Goal: Information Seeking & Learning: Check status

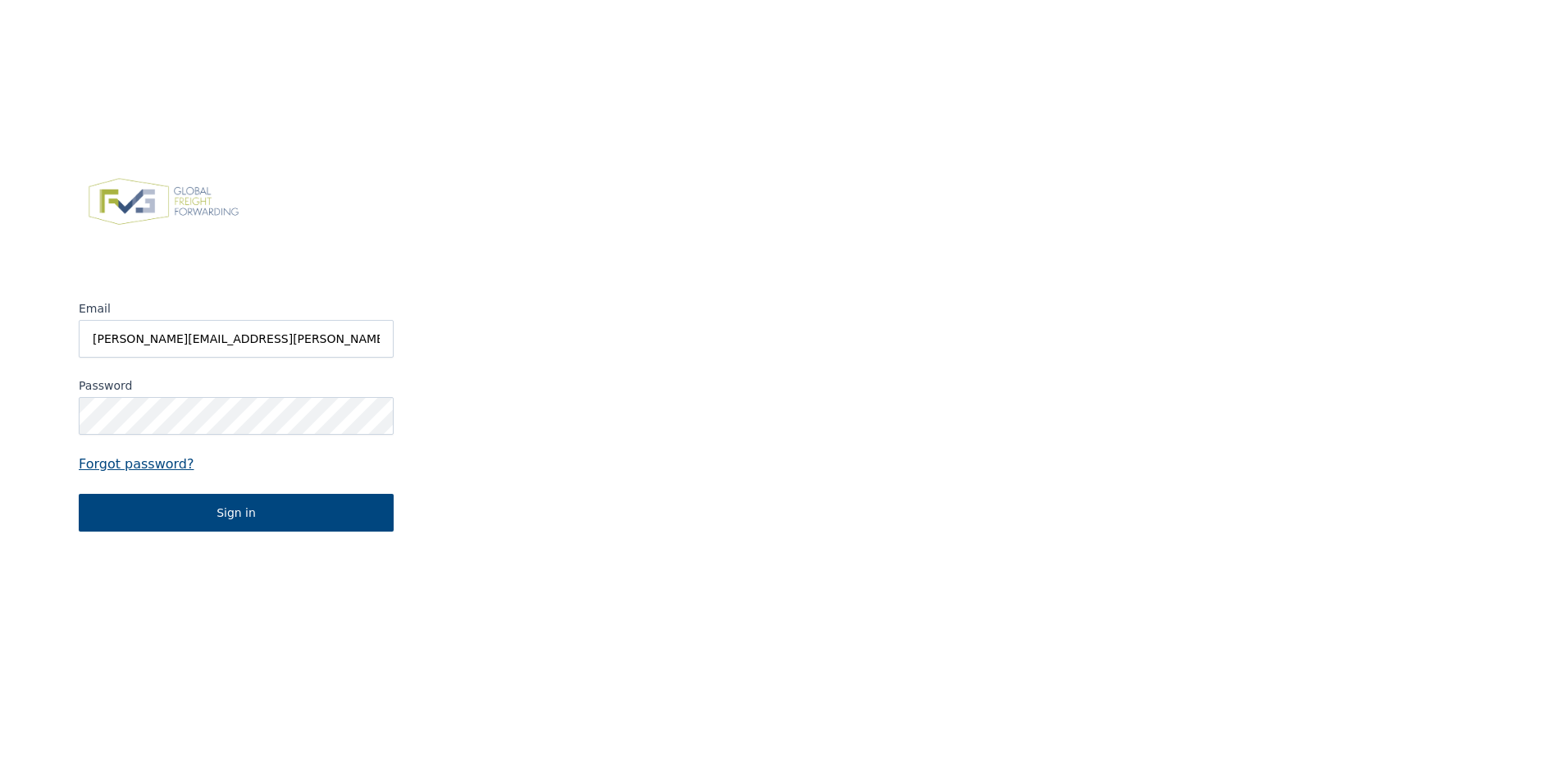
click at [171, 339] on input "[PERSON_NAME][EMAIL_ADDRESS][PERSON_NAME][DOMAIN_NAME]" at bounding box center [236, 338] width 315 height 38
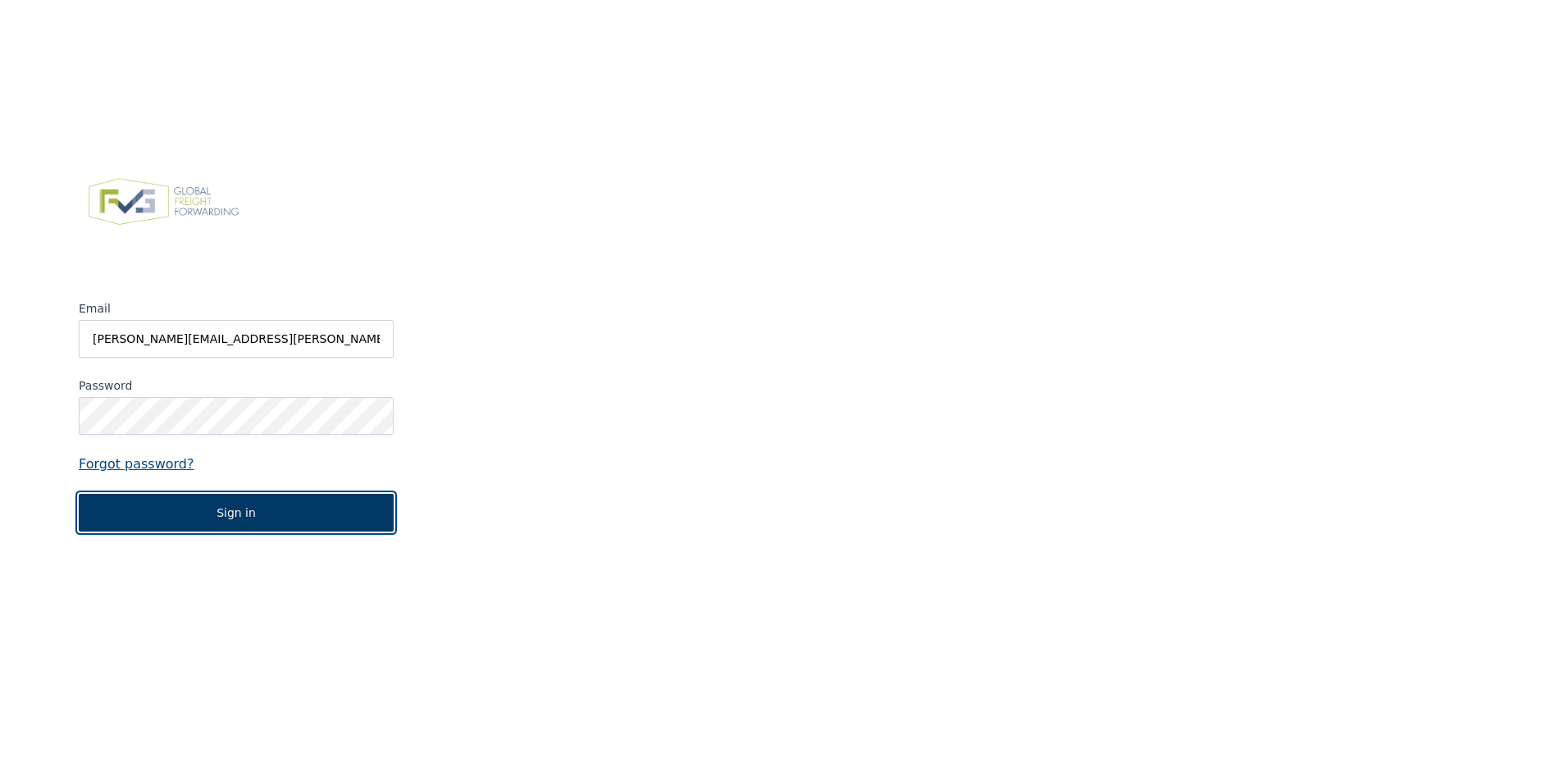
click at [206, 503] on button "Sign in" at bounding box center [236, 512] width 315 height 38
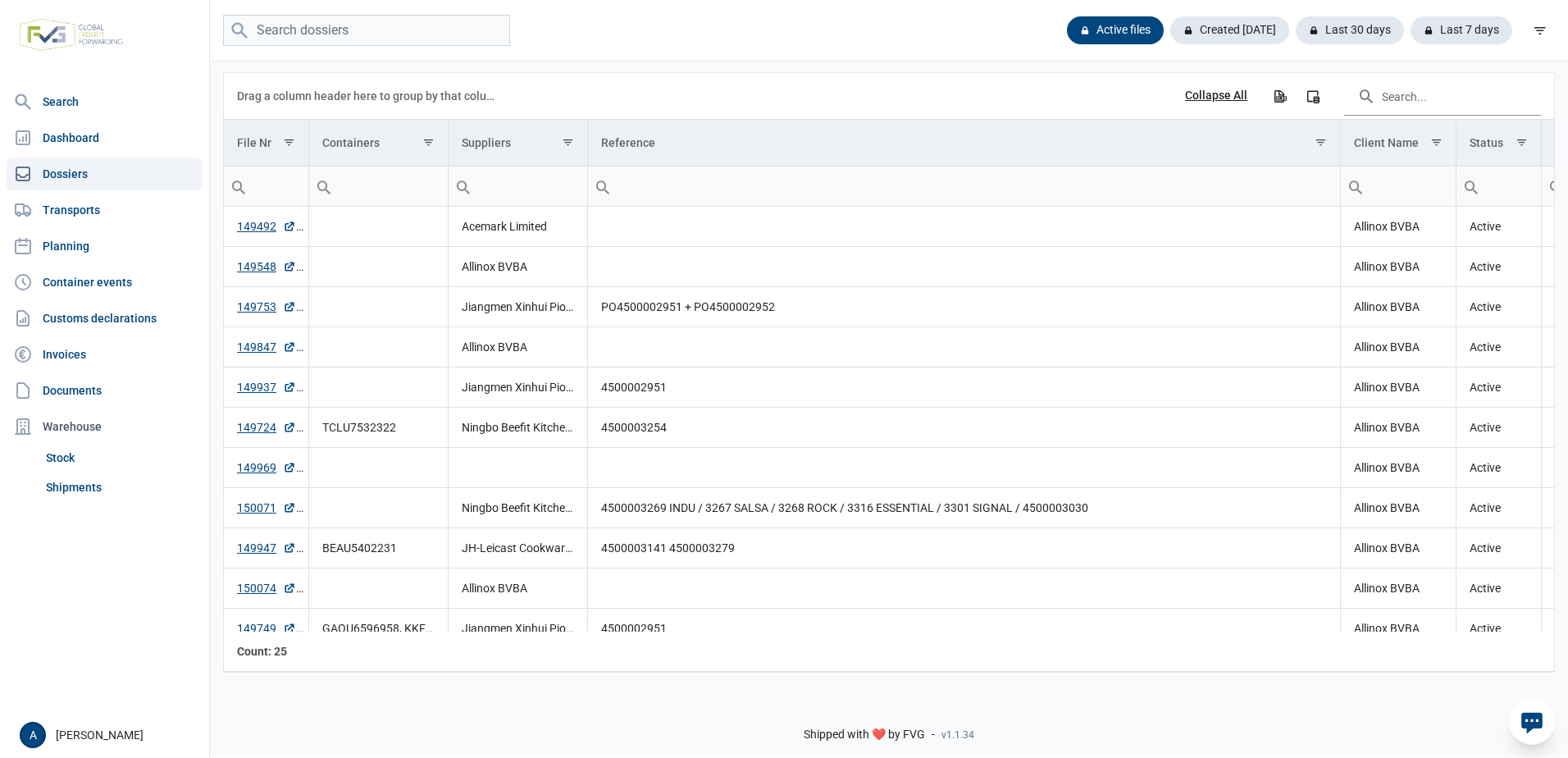
click at [285, 186] on input "Filter cell" at bounding box center [266, 186] width 84 height 39
type input "148003"
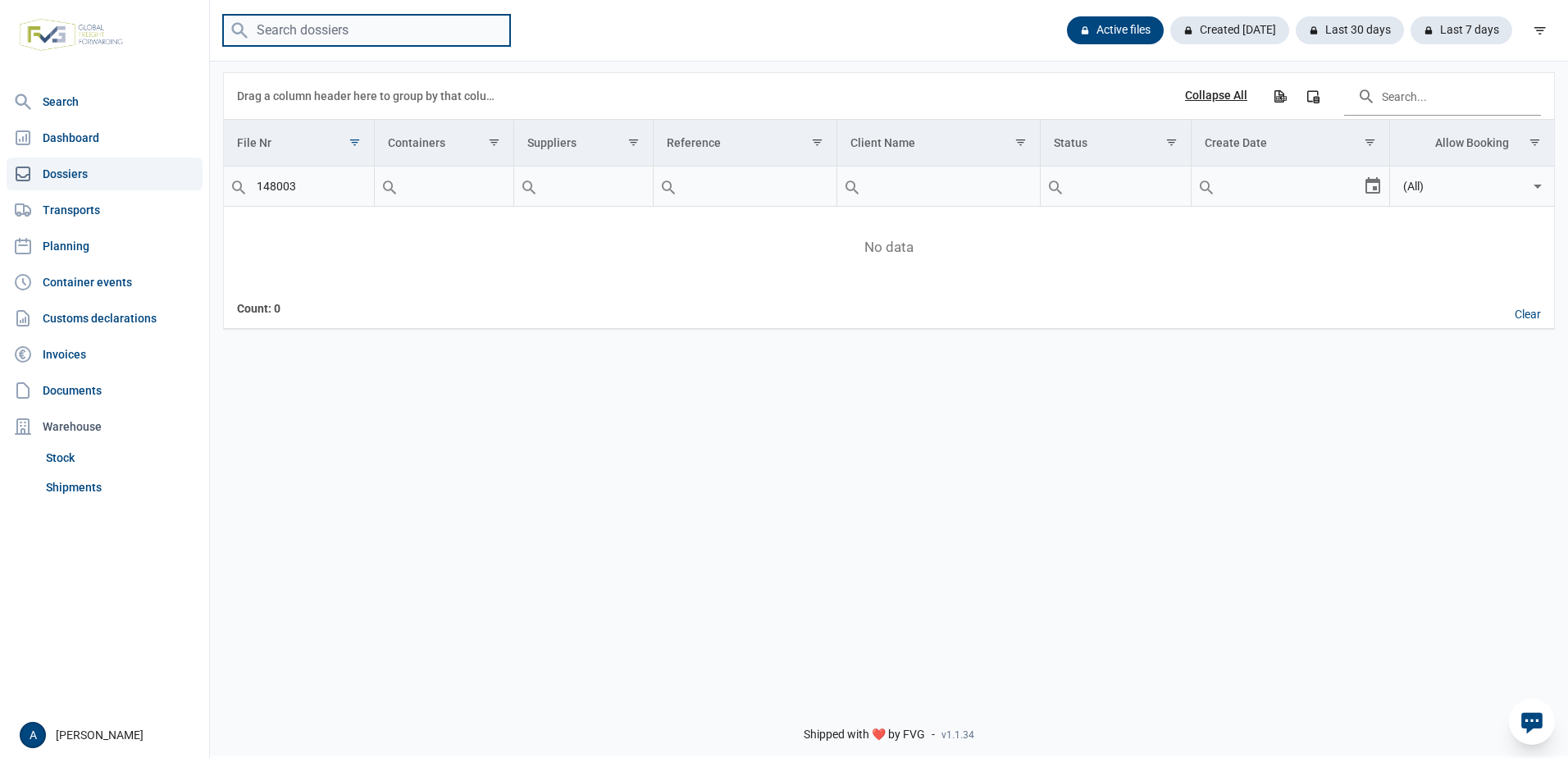
click at [369, 25] on input "search" at bounding box center [366, 31] width 287 height 32
type input "148003"
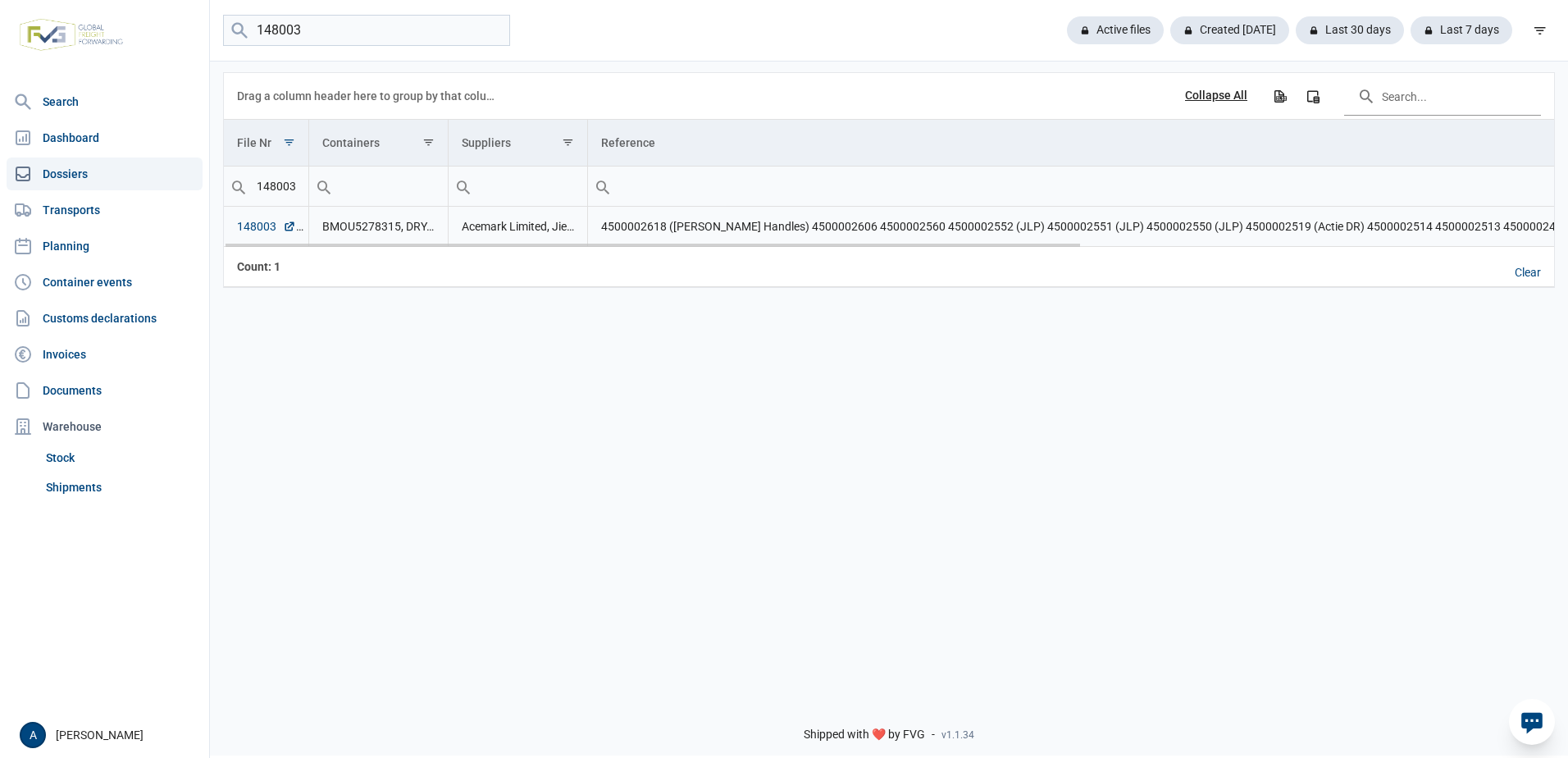
click at [271, 234] on link "148003" at bounding box center [267, 226] width 59 height 17
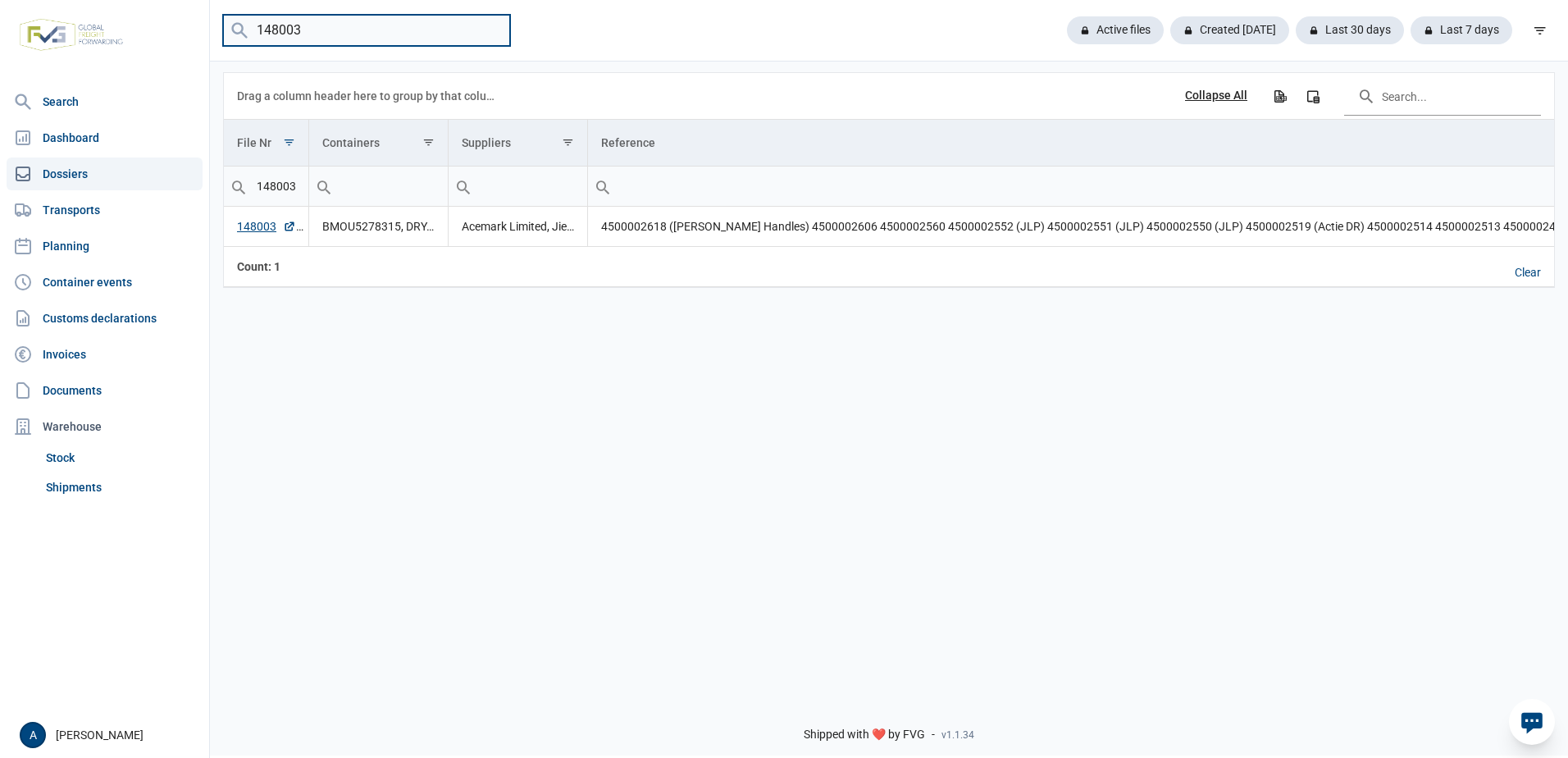
click at [323, 33] on input "148003" at bounding box center [366, 31] width 287 height 32
drag, startPoint x: 323, startPoint y: 33, endPoint x: 128, endPoint y: 43, distance: 195.3
click at [145, 43] on div "Search Dashboard Dossiers Transports Planning Container events Customs declarat…" at bounding box center [784, 376] width 1568 height 758
type input "m"
click at [61, 383] on link "Documents" at bounding box center [104, 389] width 196 height 33
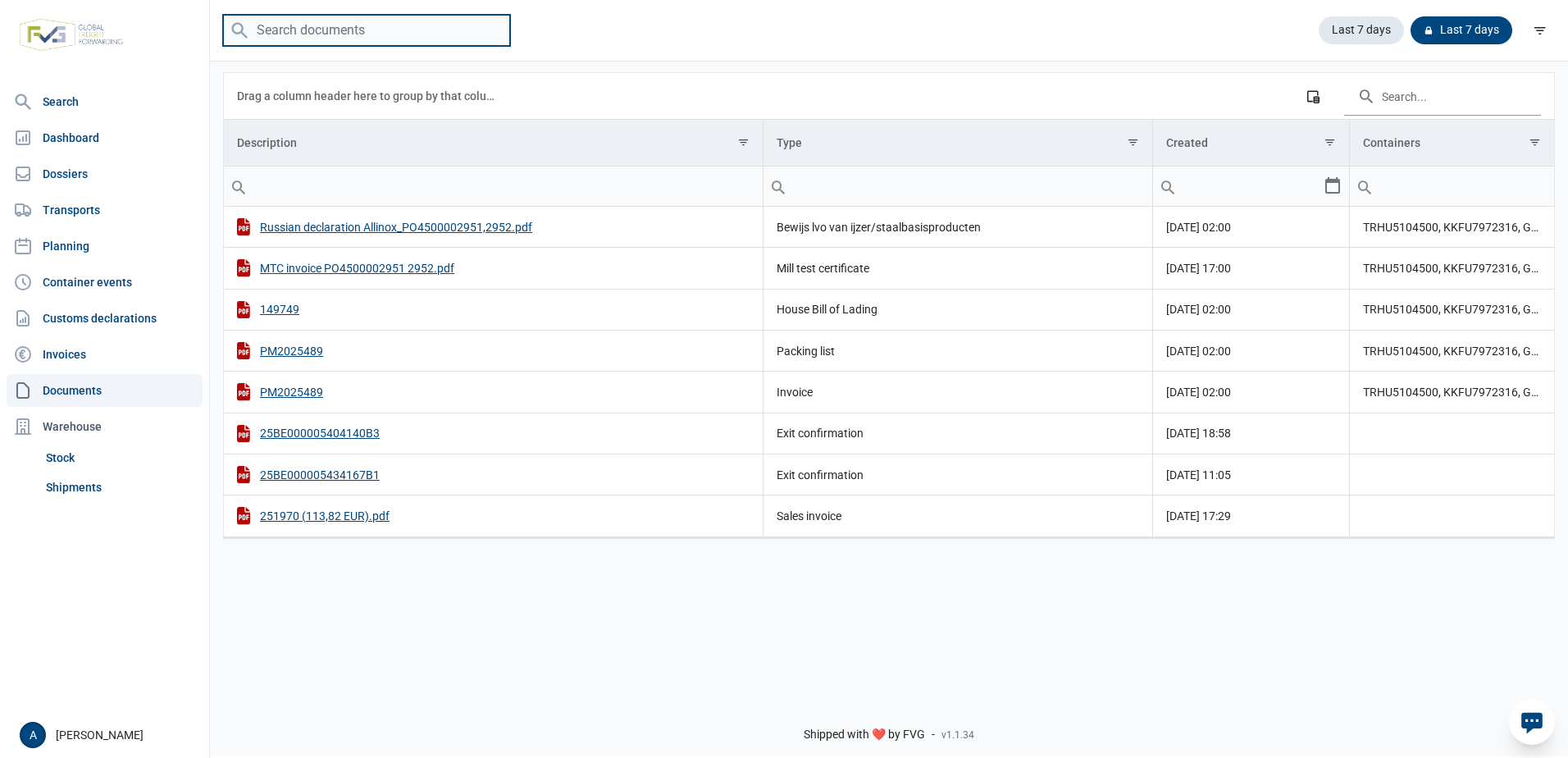
click at [323, 31] on input "search" at bounding box center [366, 31] width 287 height 32
type input "m"
type input "5"
type input "25BEI0000009977864"
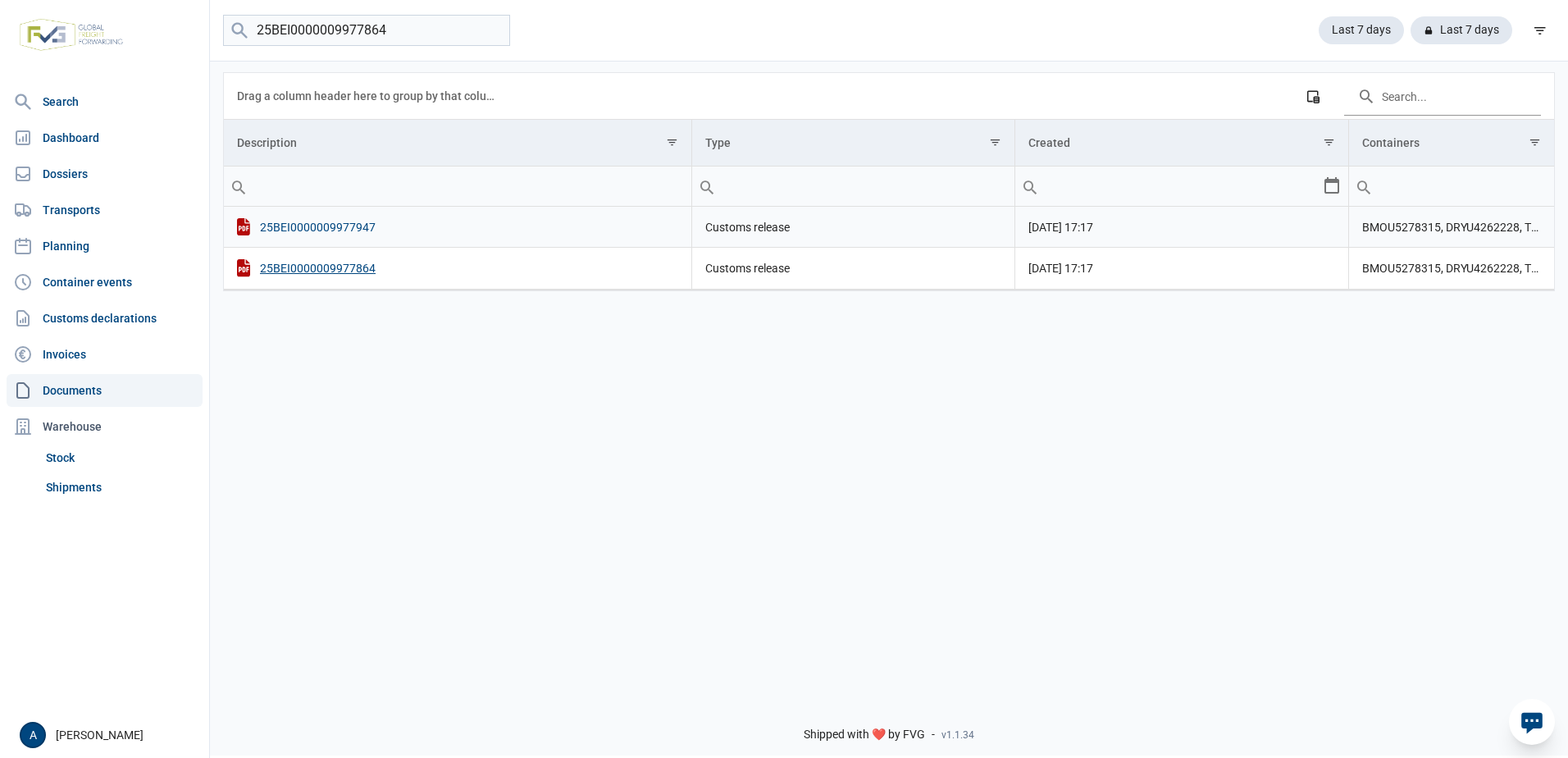
click at [364, 223] on div "25BEI0000009977947" at bounding box center [458, 226] width 441 height 18
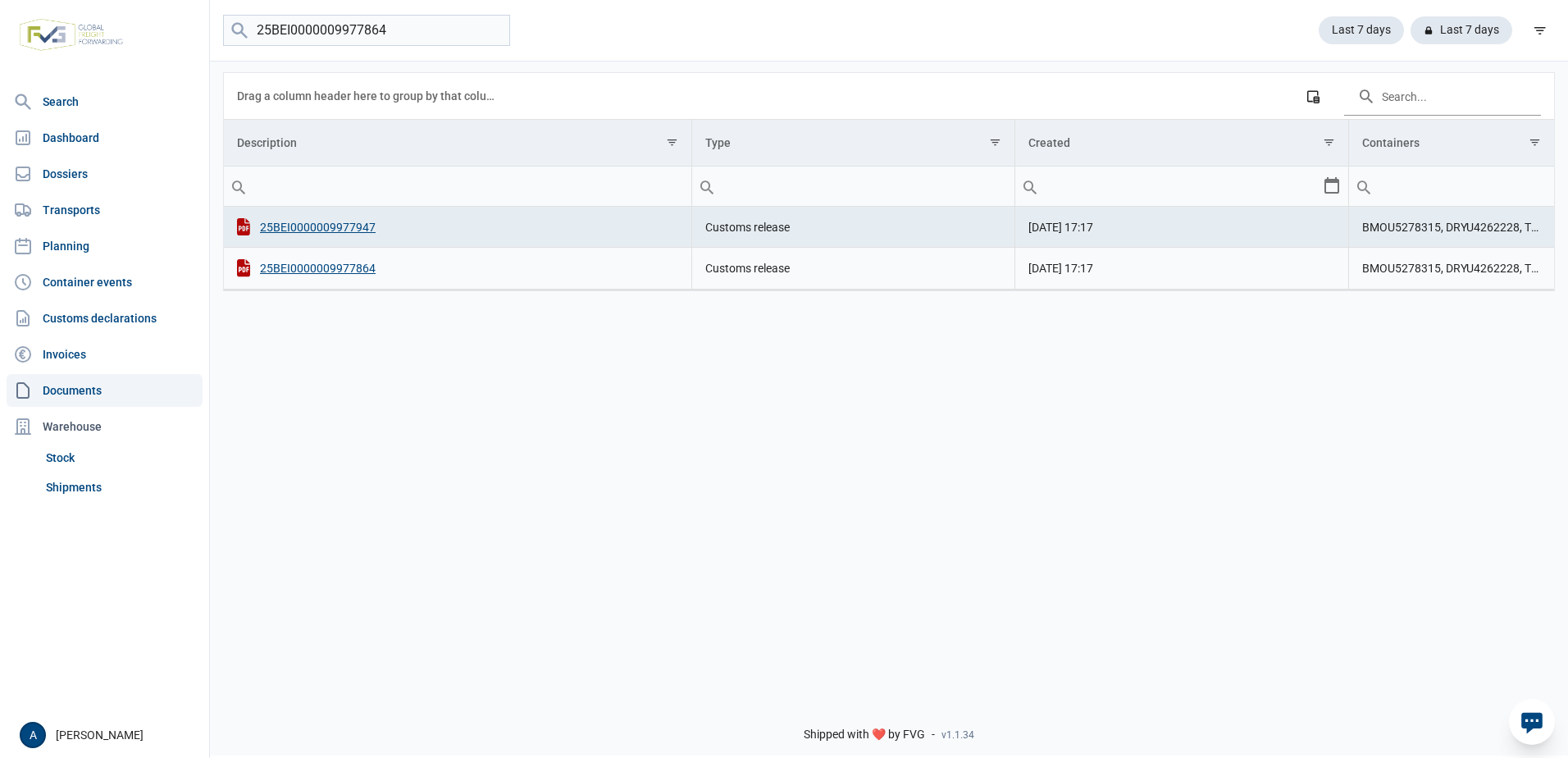
click at [340, 260] on td "25BEI0000009977864" at bounding box center [457, 267] width 467 height 41
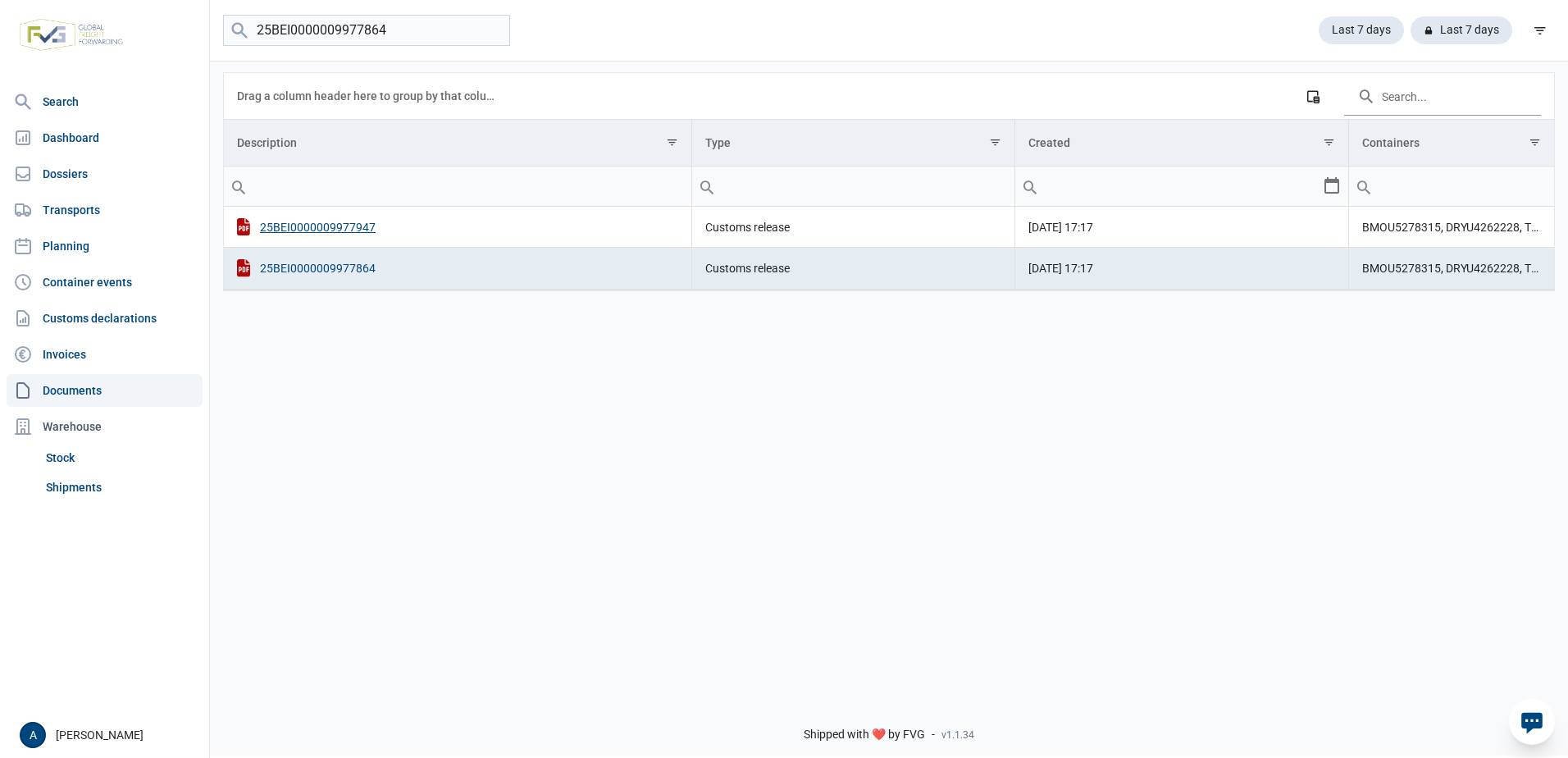
click at [334, 270] on div "25BEI0000009977864" at bounding box center [458, 267] width 441 height 18
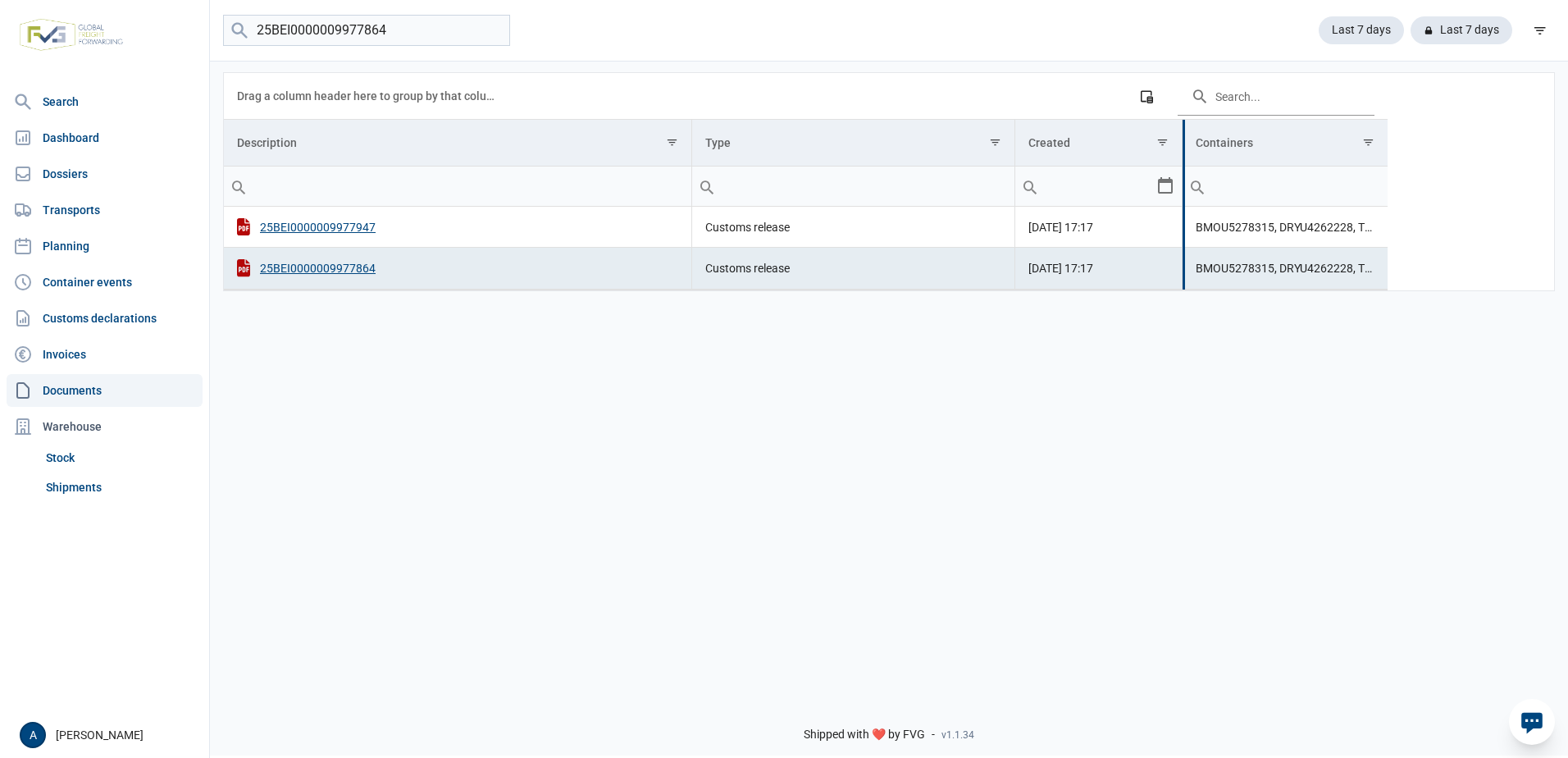
drag, startPoint x: 1348, startPoint y: 133, endPoint x: 1182, endPoint y: 152, distance: 167.1
click at [1182, 152] on div "Data grid with 2 rows and 4 columns Drag a column header here to group by that …" at bounding box center [806, 181] width 1163 height 217
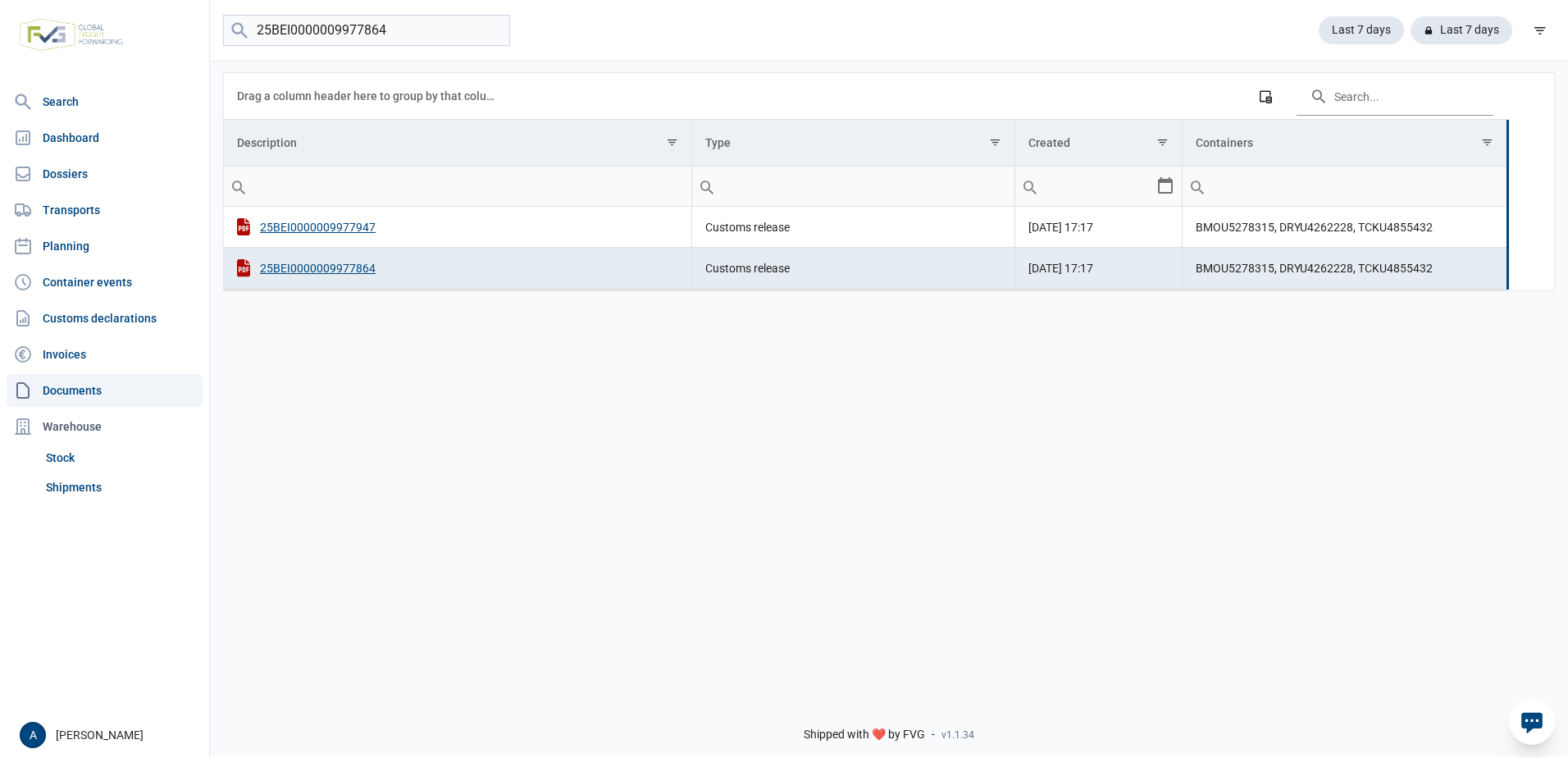
drag, startPoint x: 1387, startPoint y: 136, endPoint x: 1507, endPoint y: 123, distance: 120.7
click at [1507, 123] on div "Data grid with 2 rows and 4 columns" at bounding box center [1508, 204] width 3 height 170
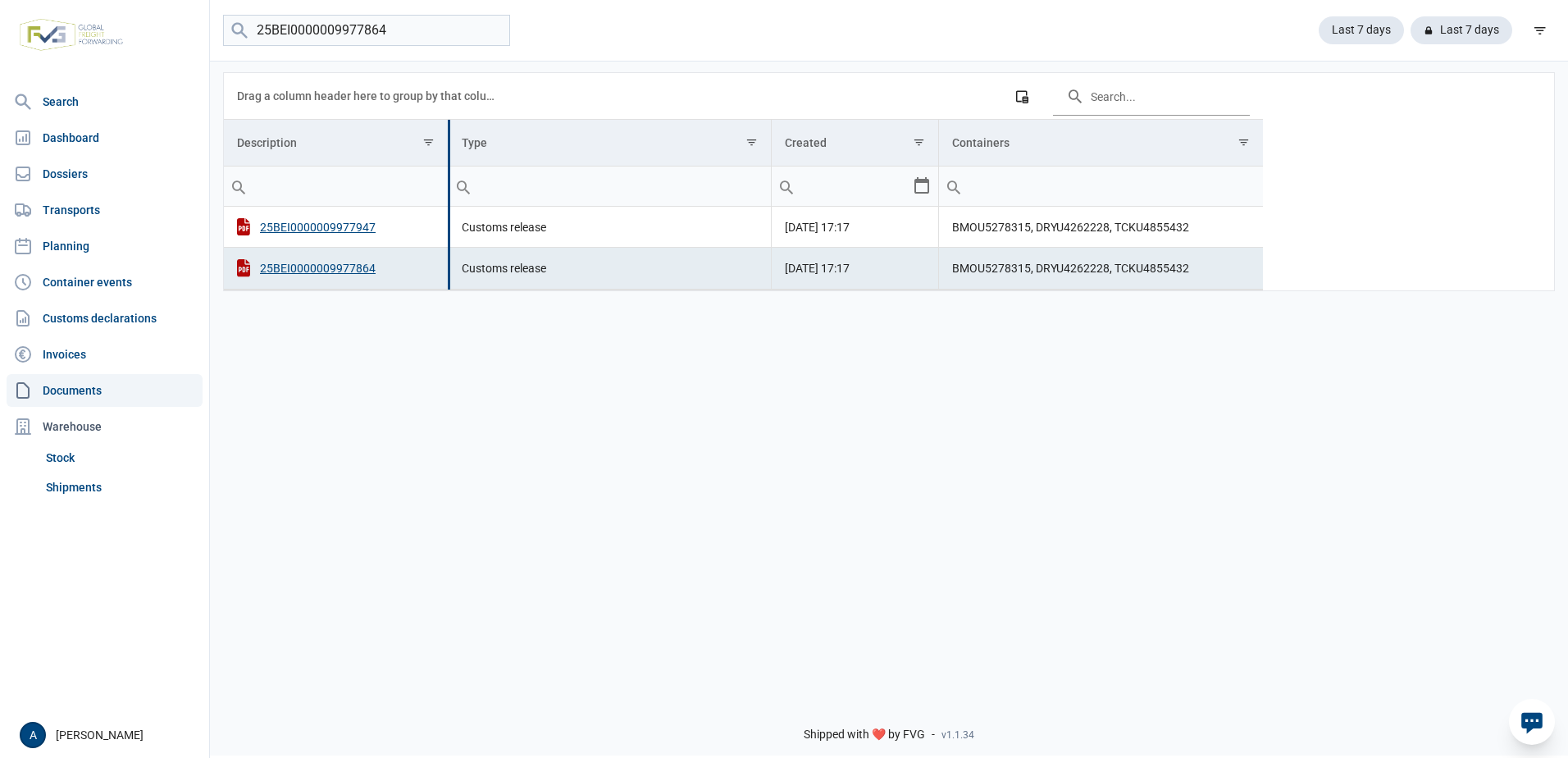
drag, startPoint x: 690, startPoint y: 135, endPoint x: 447, endPoint y: 158, distance: 244.1
click at [447, 158] on div "Data grid with 2 rows and 4 columns Drag a column header here to group by that …" at bounding box center [743, 181] width 1039 height 217
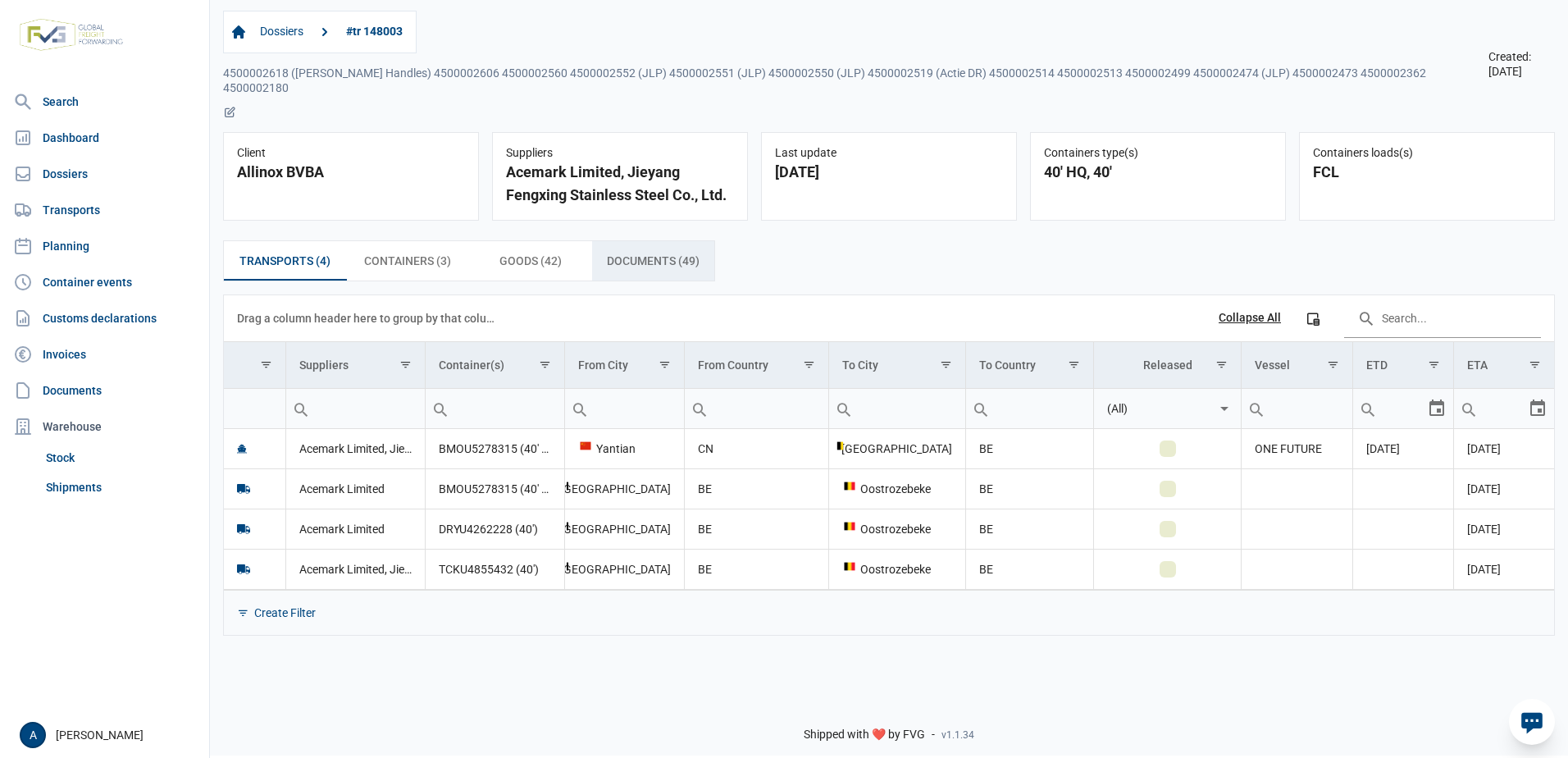
click at [685, 251] on span "Documents (49) Documents (49)" at bounding box center [653, 261] width 93 height 20
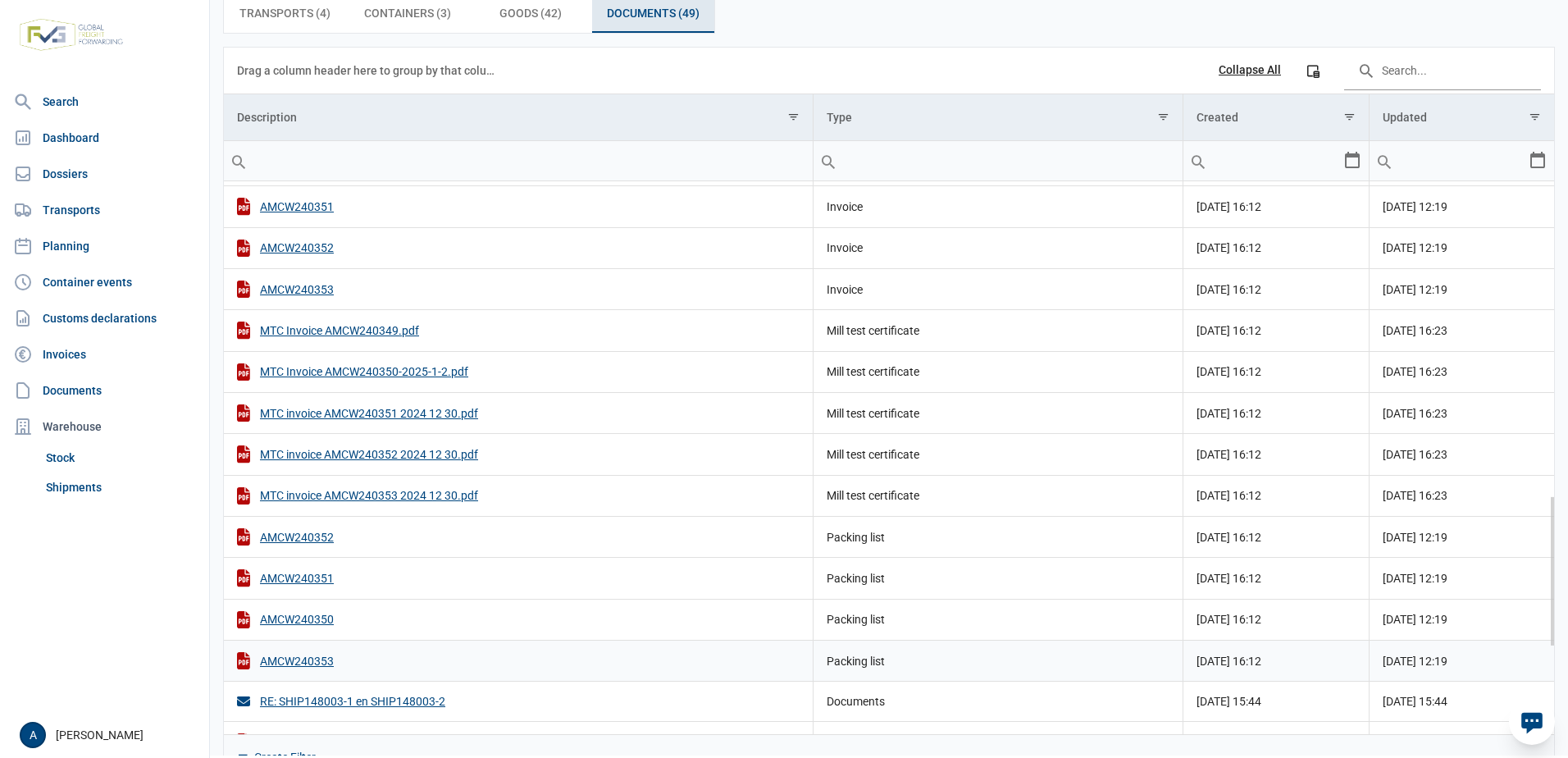
scroll to position [1467, 0]
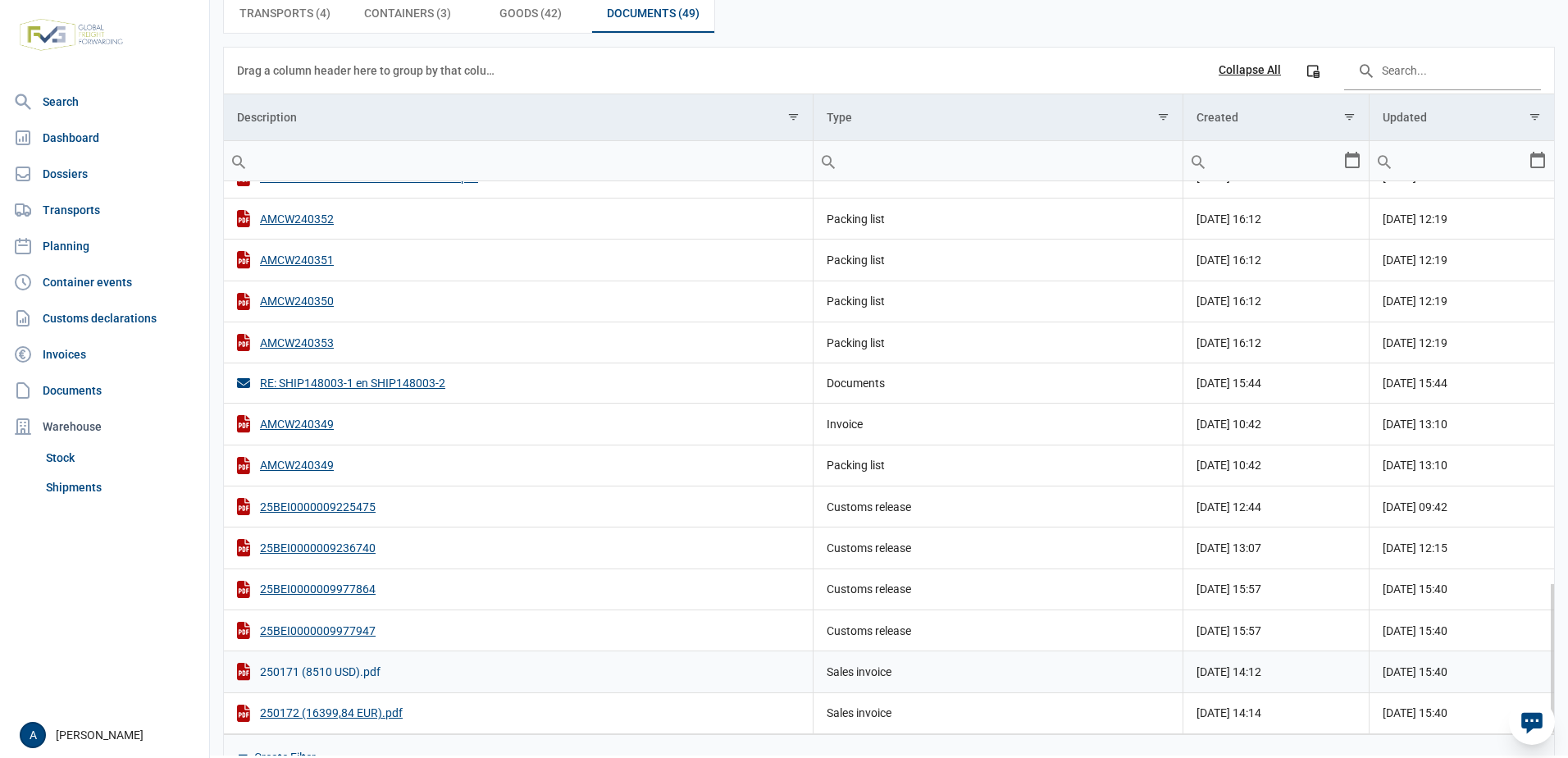
click at [328, 663] on div "250171 (8510 USD).pdf" at bounding box center [518, 671] width 563 height 18
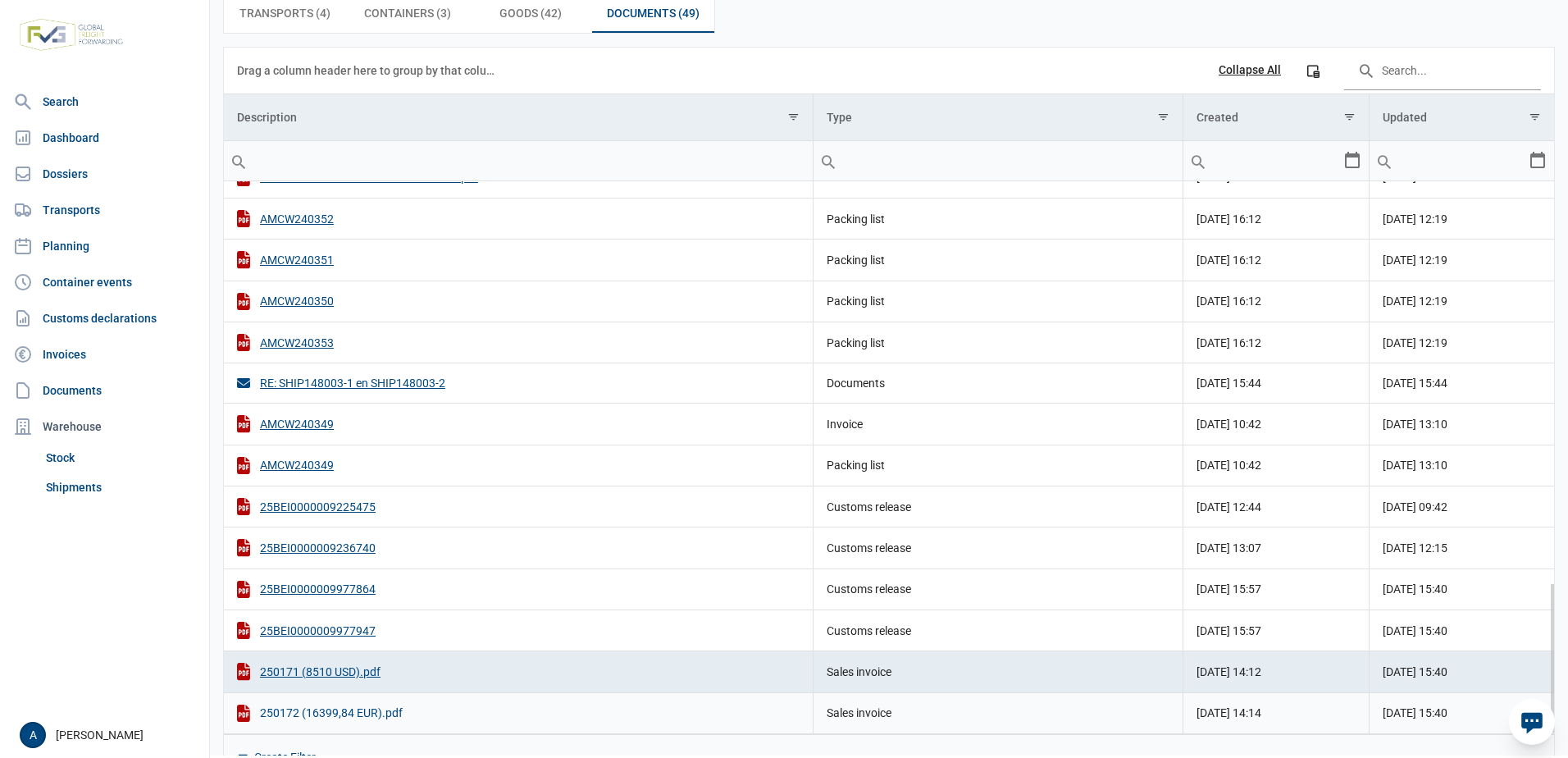
click at [329, 705] on div "250172 (16399,84 EUR).pdf" at bounding box center [518, 713] width 563 height 18
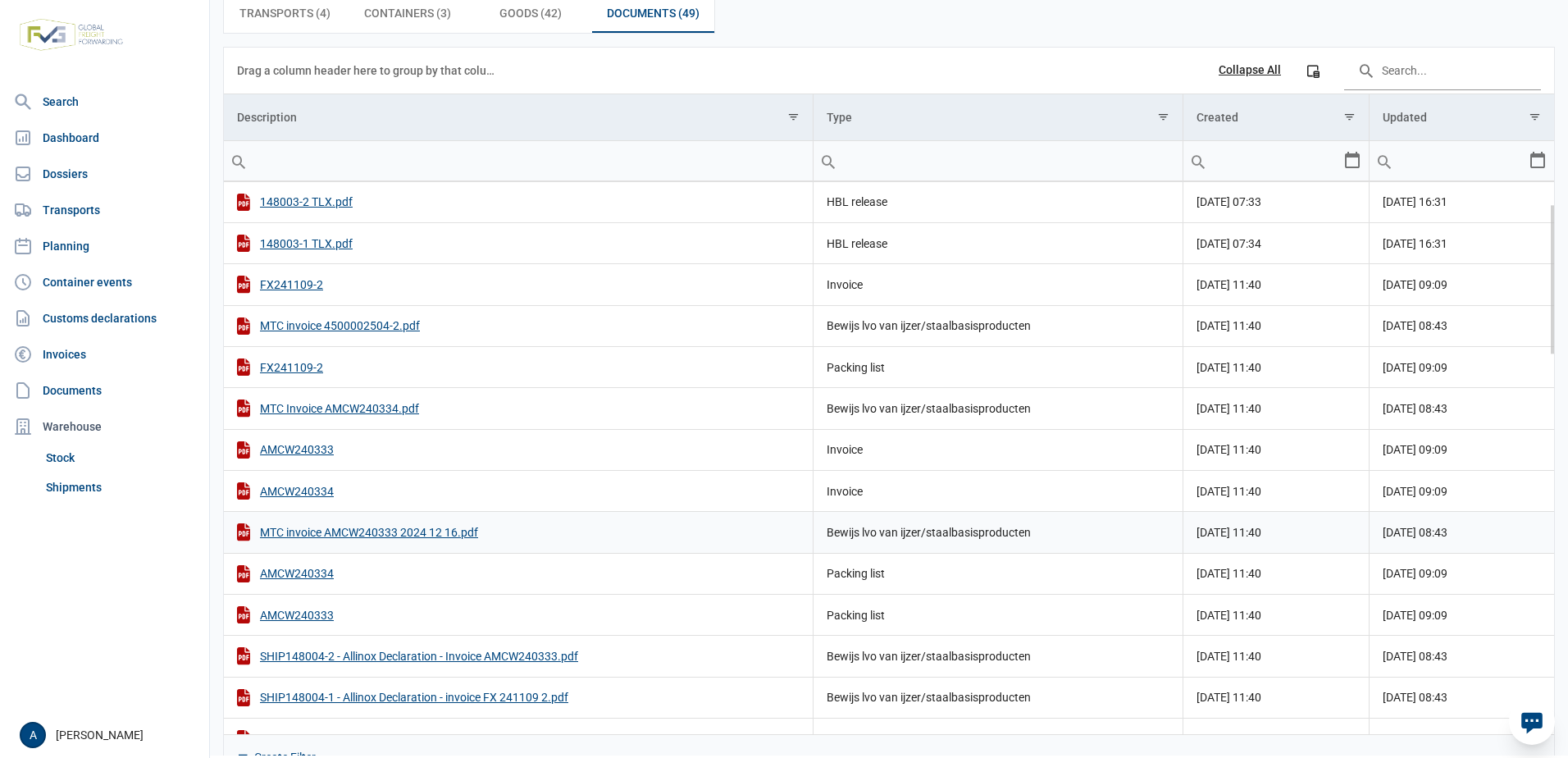
scroll to position [0, 0]
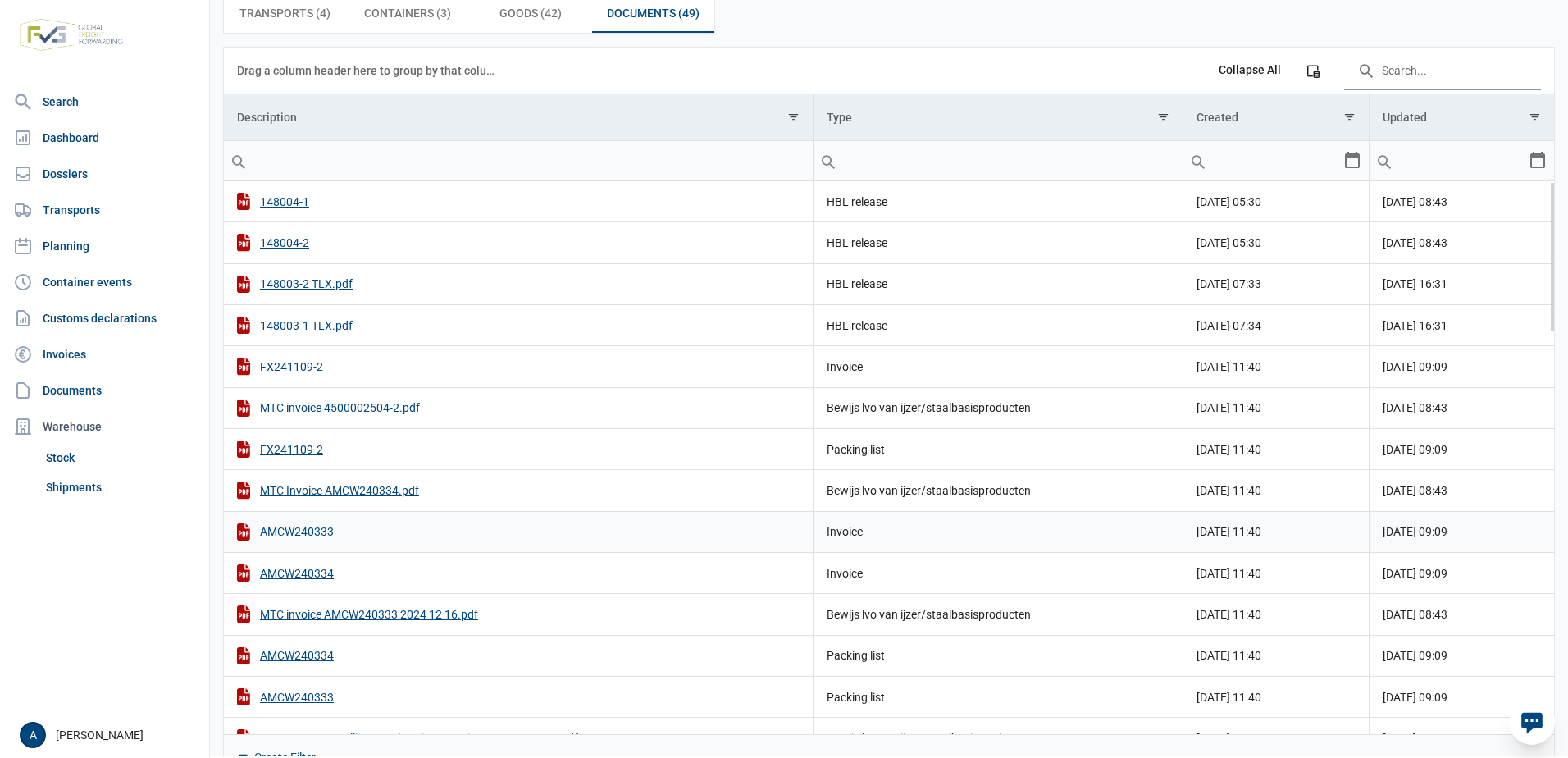
click at [269, 523] on div "AMCW240333" at bounding box center [518, 532] width 563 height 18
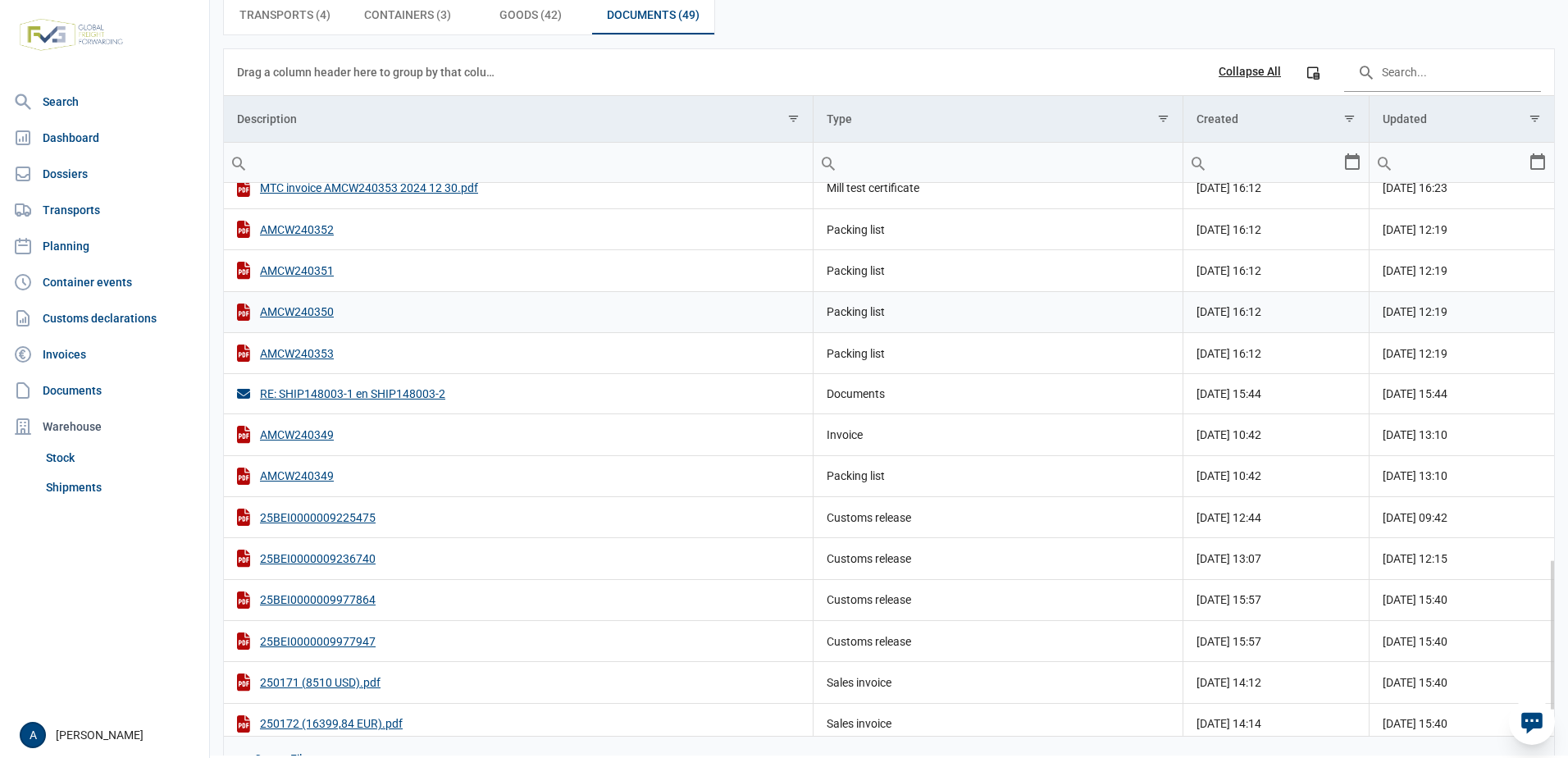
scroll to position [1376, 0]
